Goal: Communication & Community: Answer question/provide support

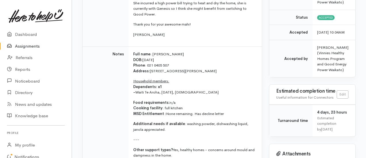
scroll to position [115, 0]
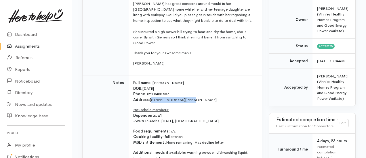
drag, startPoint x: 169, startPoint y: 92, endPoint x: 151, endPoint y: 93, distance: 18.5
click at [151, 93] on p "Full name : [PERSON_NAME] DOB: [DEMOGRAPHIC_DATA] Phone : [PHONE_NUMBER] Addres…" at bounding box center [194, 91] width 122 height 22
click at [203, 94] on p "Full name : [PERSON_NAME] DOB: [DEMOGRAPHIC_DATA] Phone : [PHONE_NUMBER] Addres…" at bounding box center [194, 91] width 122 height 22
drag, startPoint x: 166, startPoint y: 92, endPoint x: 149, endPoint y: 92, distance: 16.1
click at [149, 92] on p "Full name : [PERSON_NAME] DOB: [DEMOGRAPHIC_DATA] Phone : [PHONE_NUMBER] Addres…" at bounding box center [194, 91] width 122 height 22
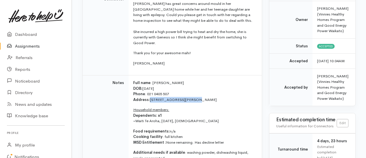
copy p "[STREET_ADDRESS][PERSON_NAME]"
drag, startPoint x: 167, startPoint y: 85, endPoint x: 146, endPoint y: 86, distance: 21.0
click at [146, 86] on p "Full name : [PERSON_NAME] DOB: [DEMOGRAPHIC_DATA] Phone : [PHONE_NUMBER] Addres…" at bounding box center [194, 91] width 122 height 22
copy p "021 0405 507"
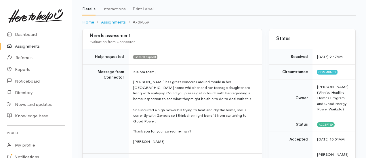
scroll to position [0, 0]
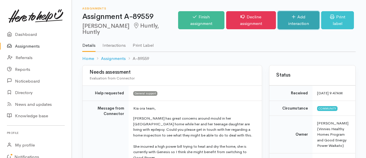
click at [294, 17] on link "Add interaction" at bounding box center [298, 20] width 42 height 18
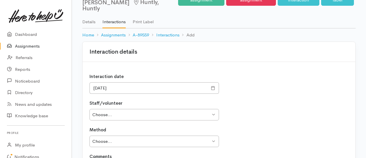
scroll to position [57, 0]
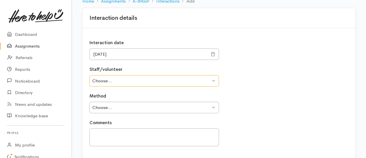
click at [112, 75] on select "Choose... Mary Ngaronga Stacey Peihopa Cameron Walker Mike Rolton Patricia Dona…" at bounding box center [153, 81] width 129 height 12
select select "2356"
click at [89, 75] on select "Choose... Mary Ngaronga Stacey Peihopa Cameron Walker Mike Rolton Patricia Dona…" at bounding box center [153, 81] width 129 height 12
click at [115, 102] on select "Choose... Phone Visit Other" at bounding box center [153, 108] width 129 height 12
select select "1"
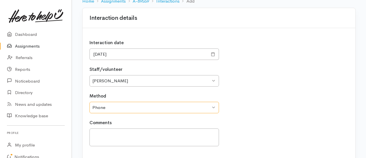
click at [89, 102] on select "Choose... Phone Visit Other" at bounding box center [153, 108] width 129 height 12
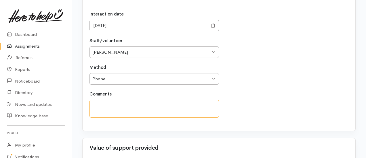
click at [108, 100] on textarea at bounding box center [153, 109] width 129 height 18
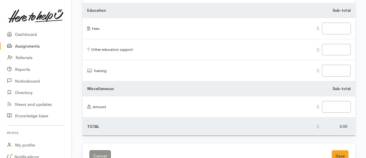
scroll to position [757, 0]
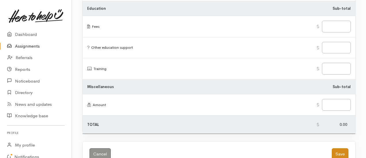
type textarea "Called Judy to arrange a HH assessment. Booked 17/10 at 10:30am."
click at [340, 149] on button "Save" at bounding box center [339, 155] width 17 height 12
